Goal: Transaction & Acquisition: Purchase product/service

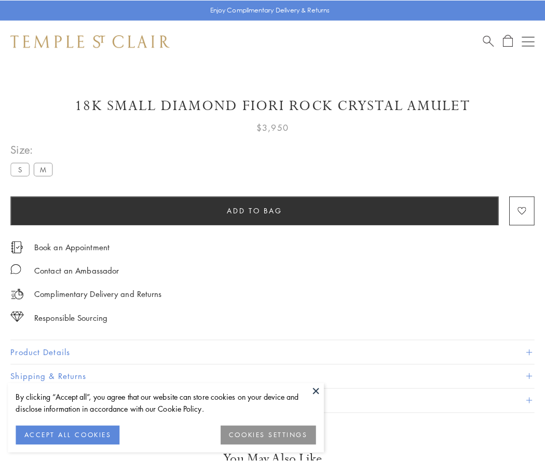
scroll to position [17, 0]
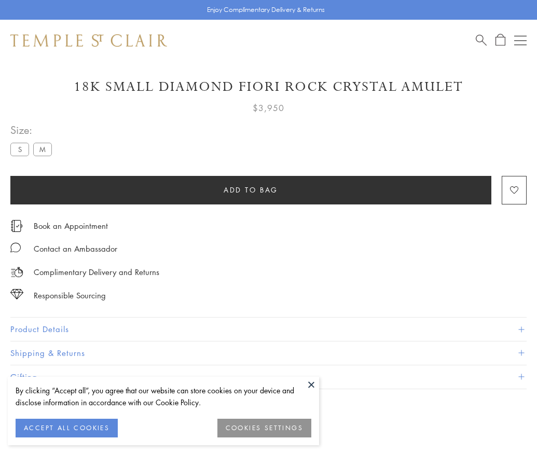
click at [251, 189] on span "Add to bag" at bounding box center [251, 189] width 54 height 11
